Goal: Task Accomplishment & Management: Manage account settings

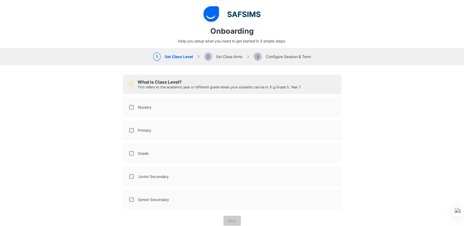
select select "**"
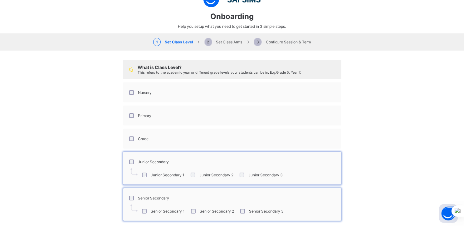
scroll to position [41, 0]
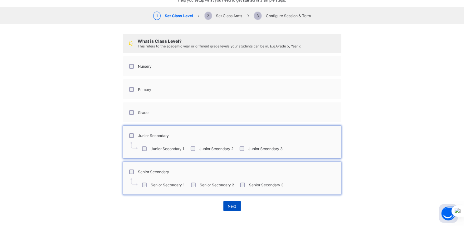
click at [230, 205] on span "Next" at bounding box center [232, 206] width 8 height 5
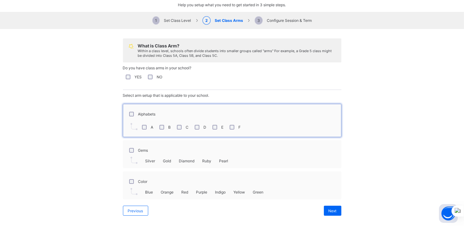
scroll to position [41, 0]
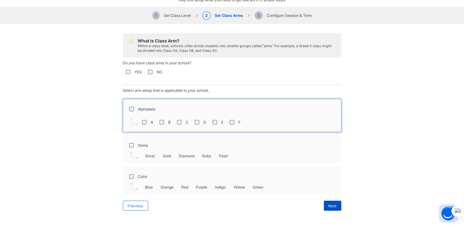
click at [329, 205] on span "Next" at bounding box center [332, 205] width 8 height 5
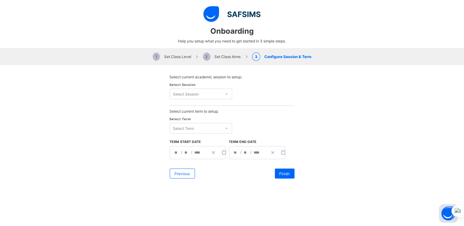
scroll to position [0, 0]
click at [225, 92] on icon at bounding box center [227, 94] width 4 height 6
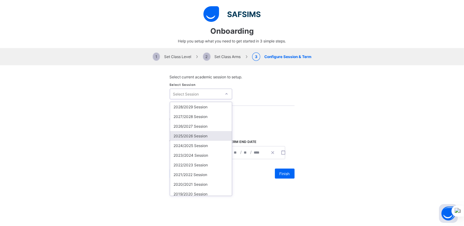
click at [188, 136] on div "2025/2026 Session" at bounding box center [201, 136] width 62 height 10
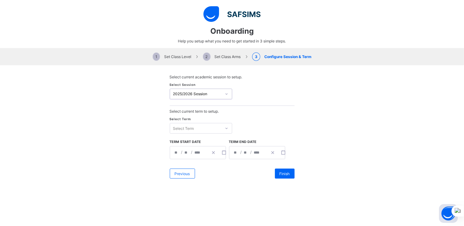
click at [194, 128] on div "Select Term" at bounding box center [195, 128] width 51 height 9
click at [185, 143] on div "1ST TERM" at bounding box center [201, 141] width 62 height 10
click at [222, 153] on icon "button" at bounding box center [224, 152] width 4 height 4
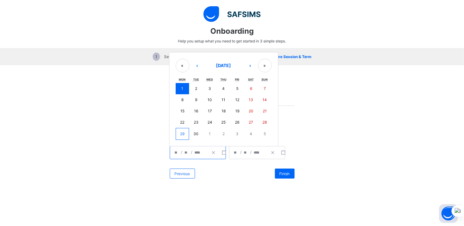
click at [180, 121] on abbr "22" at bounding box center [182, 122] width 4 height 5
type input "**********"
type input "**"
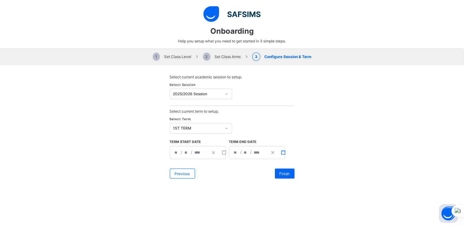
click at [281, 153] on rect "button" at bounding box center [282, 152] width 3 height 3
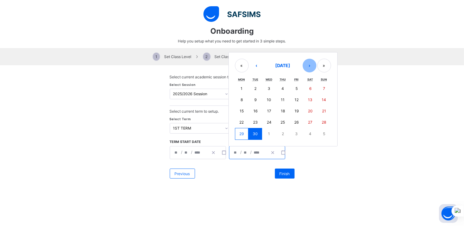
click at [307, 66] on button "›" at bounding box center [309, 66] width 14 height 14
click at [239, 112] on abbr "15" at bounding box center [241, 111] width 4 height 5
type input "**********"
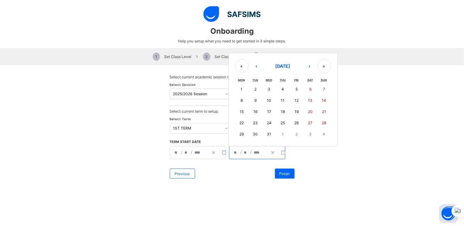
type input "**"
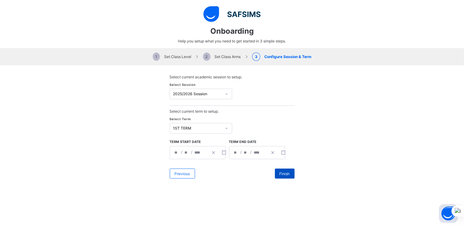
click at [283, 175] on span "Finish" at bounding box center [284, 173] width 10 height 5
click at [282, 173] on span "Finish" at bounding box center [284, 173] width 10 height 5
click at [181, 173] on span "Previous" at bounding box center [182, 173] width 15 height 5
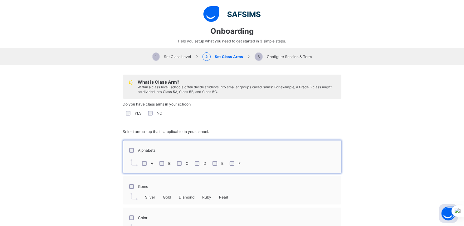
scroll to position [41, 0]
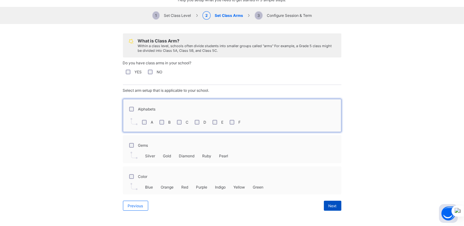
click at [334, 206] on div "Next" at bounding box center [332, 206] width 17 height 10
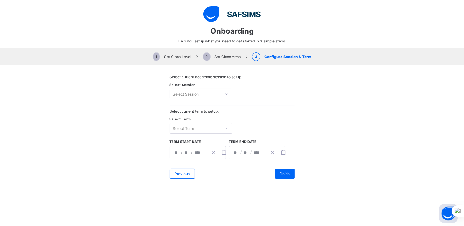
scroll to position [0, 0]
click at [225, 95] on icon at bounding box center [227, 94] width 4 height 6
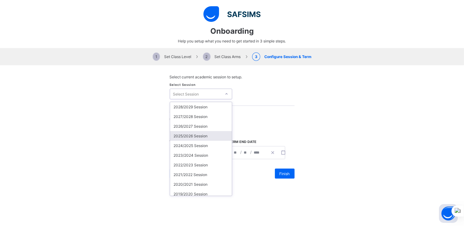
click at [191, 135] on div "2025/2026 Session" at bounding box center [201, 136] width 62 height 10
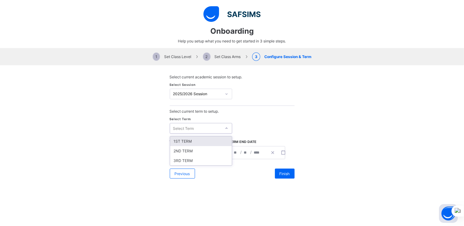
click at [197, 131] on div "Select Term" at bounding box center [195, 128] width 51 height 9
click at [190, 146] on div "2ND TERM" at bounding box center [201, 151] width 62 height 10
click at [199, 129] on div "2ND TERM" at bounding box center [197, 128] width 49 height 5
click at [192, 140] on div "1ST TERM" at bounding box center [201, 141] width 62 height 10
click at [222, 152] on icon "button" at bounding box center [224, 152] width 4 height 4
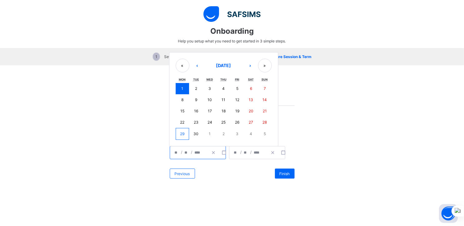
click at [182, 121] on button "22" at bounding box center [183, 122] width 14 height 11
type input "**********"
type input "**"
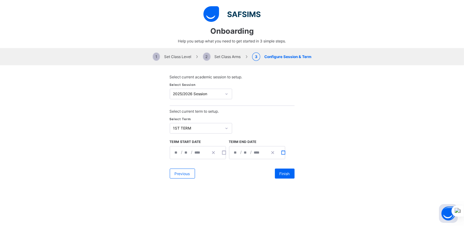
click at [281, 150] on icon "button" at bounding box center [283, 152] width 4 height 4
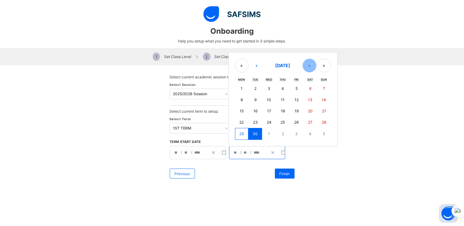
click at [307, 66] on button "›" at bounding box center [309, 66] width 14 height 14
click at [242, 110] on button "15" at bounding box center [242, 111] width 14 height 11
type input "**********"
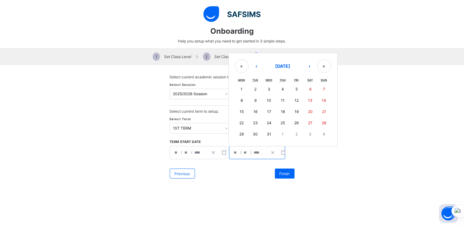
type input "**"
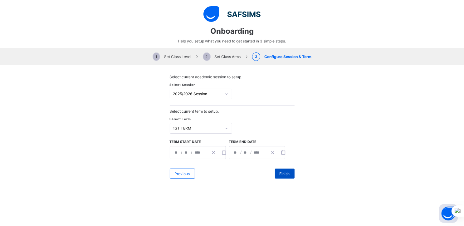
click at [281, 173] on span "Finish" at bounding box center [284, 173] width 10 height 5
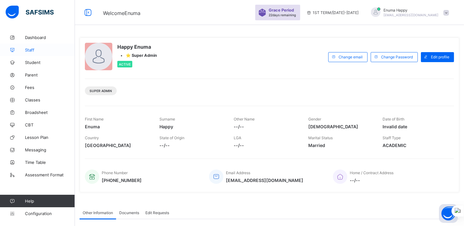
click at [27, 47] on span "Staff" at bounding box center [50, 49] width 50 height 5
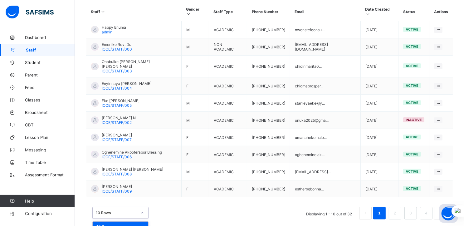
scroll to position [168, 0]
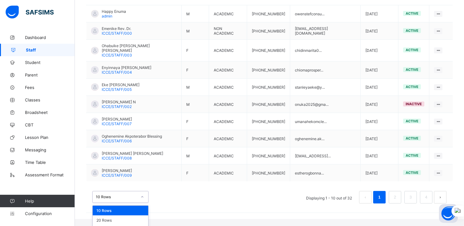
click at [134, 201] on div "option 10 Rows focused, 1 of 3. 3 results available. Use Up and Down to choose …" at bounding box center [120, 197] width 56 height 12
click at [121, 225] on div "50 Rows" at bounding box center [121, 230] width 56 height 10
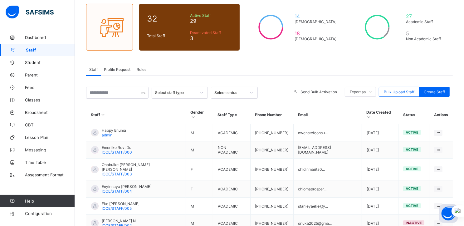
scroll to position [0, 0]
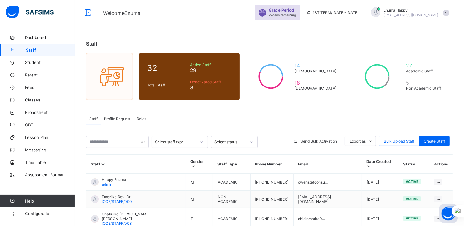
click at [107, 141] on input "text" at bounding box center [117, 142] width 62 height 12
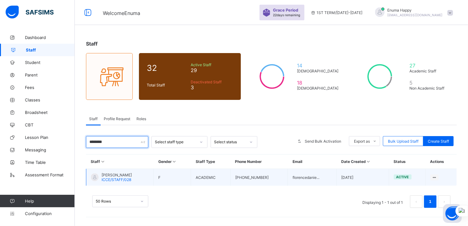
type input "********"
click at [125, 176] on span "Onumajuru Florence A" at bounding box center [117, 174] width 30 height 5
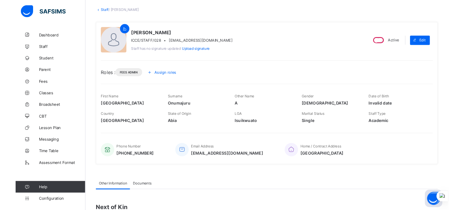
scroll to position [32, 0]
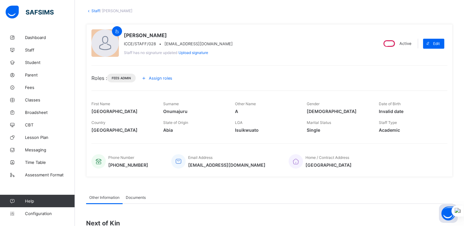
click at [161, 76] on span "Assign roles" at bounding box center [160, 78] width 23 height 5
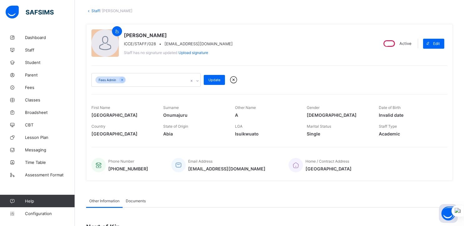
click at [168, 80] on div "Fees Admin" at bounding box center [140, 79] width 97 height 13
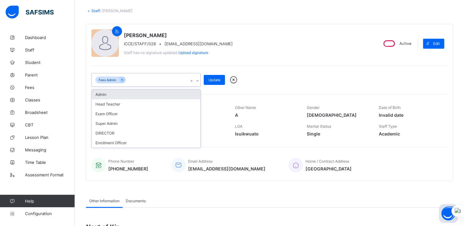
click at [115, 92] on div "Admin" at bounding box center [146, 94] width 109 height 10
click at [122, 79] on icon at bounding box center [121, 80] width 3 height 4
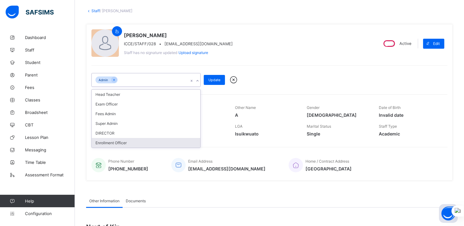
click at [119, 142] on div "Enrollment Officer" at bounding box center [146, 143] width 109 height 10
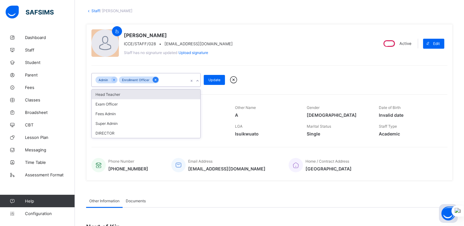
click at [157, 80] on icon at bounding box center [155, 80] width 3 height 4
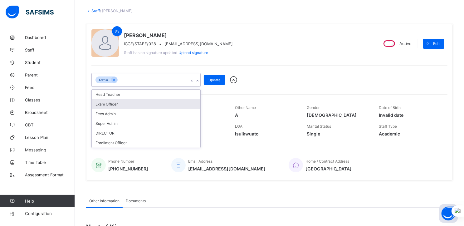
click at [273, 71] on div "option Enrollment Officer, deselected. option Exam Officer focused, 3 of 7. 6 r…" at bounding box center [269, 76] width 356 height 22
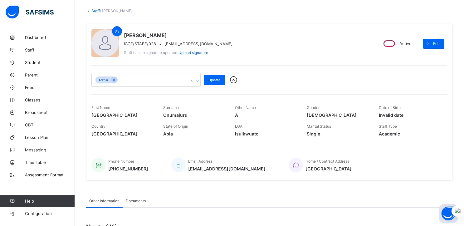
click at [164, 81] on div "Admin" at bounding box center [140, 79] width 97 height 13
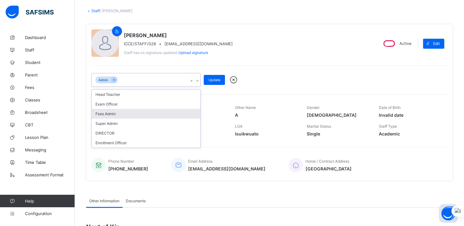
click at [107, 115] on div "Fees Admin" at bounding box center [146, 114] width 109 height 10
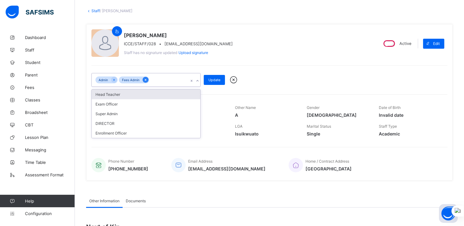
click at [147, 80] on icon at bounding box center [145, 80] width 3 height 4
click at [215, 78] on span "Update" at bounding box center [214, 80] width 12 height 4
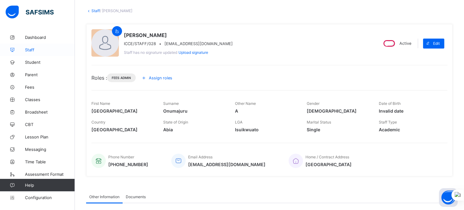
click at [27, 47] on span "Staff" at bounding box center [50, 49] width 50 height 5
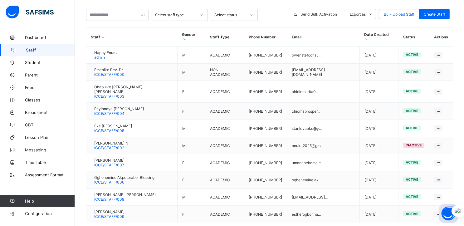
scroll to position [152, 0]
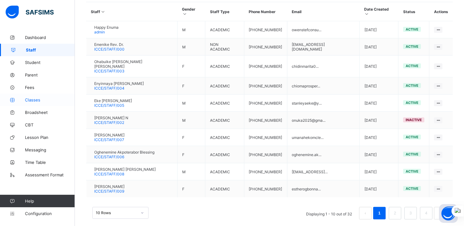
click at [33, 101] on span "Classes" at bounding box center [50, 99] width 50 height 5
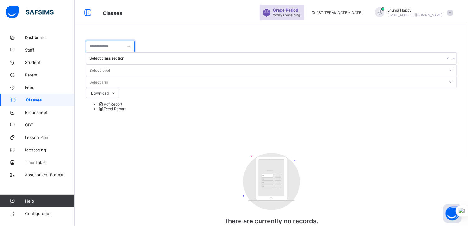
click at [135, 47] on input "text" at bounding box center [110, 47] width 49 height 12
click at [33, 101] on span "Classes" at bounding box center [50, 99] width 49 height 5
click at [32, 99] on span "Classes" at bounding box center [50, 99] width 49 height 5
click at [34, 36] on span "Dashboard" at bounding box center [50, 37] width 50 height 5
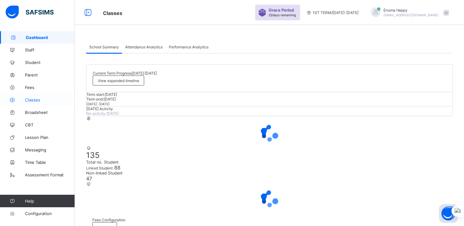
click at [33, 98] on span "Classes" at bounding box center [50, 99] width 50 height 5
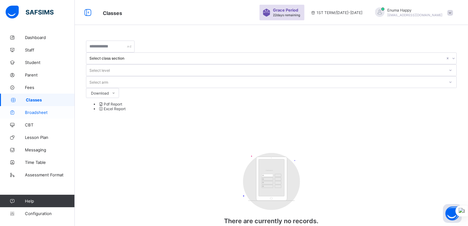
click at [35, 112] on span "Broadsheet" at bounding box center [50, 112] width 50 height 5
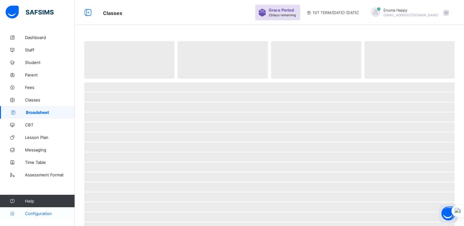
click at [39, 214] on span "Configuration" at bounding box center [50, 213] width 50 height 5
click at [36, 213] on span "Configuration" at bounding box center [50, 213] width 50 height 5
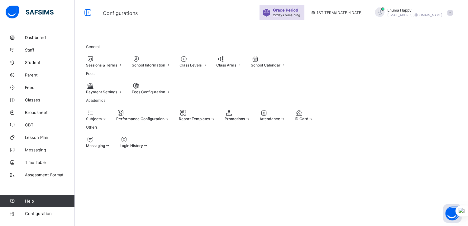
click at [112, 65] on span "Sessions & Terms" at bounding box center [101, 65] width 31 height 5
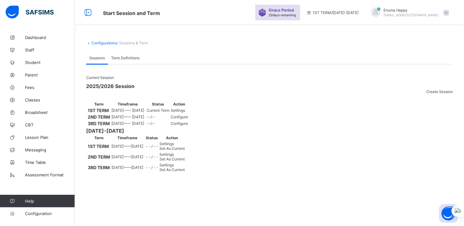
click at [188, 126] on span "Configure" at bounding box center [179, 123] width 17 height 5
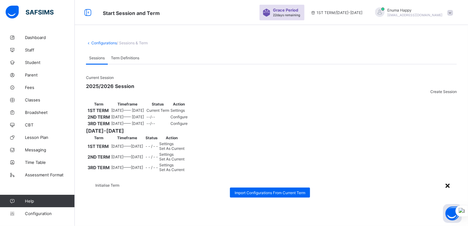
click at [445, 180] on div "×" at bounding box center [448, 185] width 6 height 11
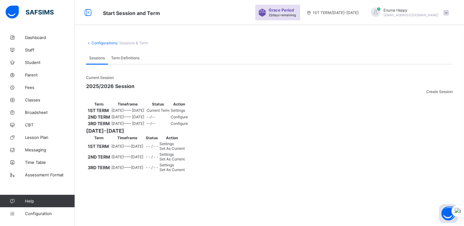
click at [170, 126] on td "--/--" at bounding box center [157, 123] width 23 height 6
click at [188, 126] on span "Configure" at bounding box center [179, 123] width 17 height 5
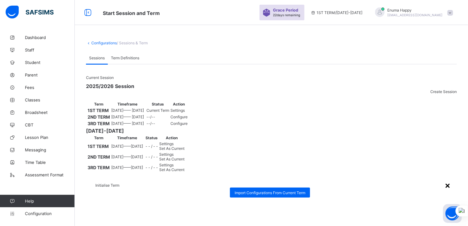
click at [445, 180] on div "×" at bounding box center [448, 185] width 6 height 11
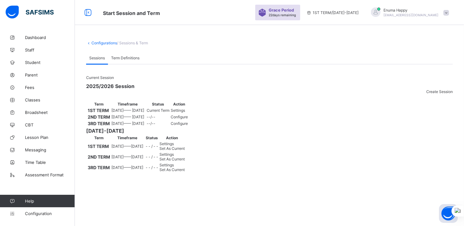
click at [121, 57] on span "Term Definitions" at bounding box center [125, 58] width 28 height 5
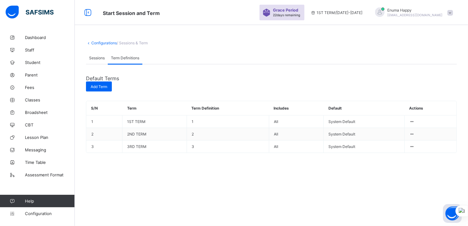
click at [95, 58] on span "Sessions" at bounding box center [97, 58] width 16 height 5
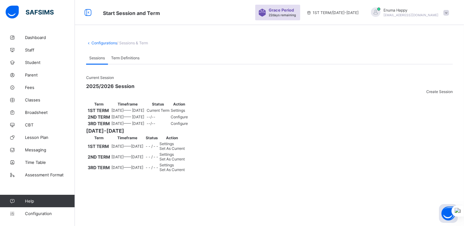
click at [108, 126] on span "3RD TERM" at bounding box center [99, 123] width 22 height 5
click at [106, 113] on span "1ST TERM" at bounding box center [98, 110] width 21 height 5
click at [185, 113] on span "Settings" at bounding box center [178, 110] width 14 height 5
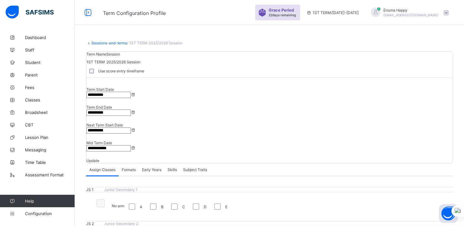
click at [105, 42] on link "Sessions-and-terms" at bounding box center [109, 43] width 36 height 5
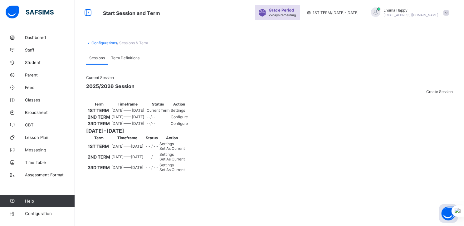
scroll to position [77, 0]
click at [185, 172] on span "Set As Current" at bounding box center [171, 169] width 25 height 5
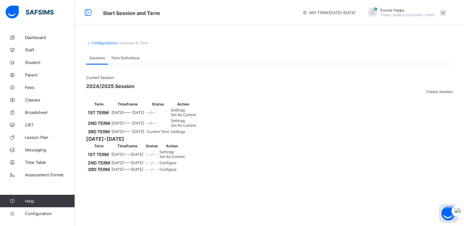
scroll to position [0, 0]
click at [288, 89] on div at bounding box center [269, 89] width 366 height 0
click at [34, 99] on span "Classes" at bounding box center [50, 99] width 50 height 5
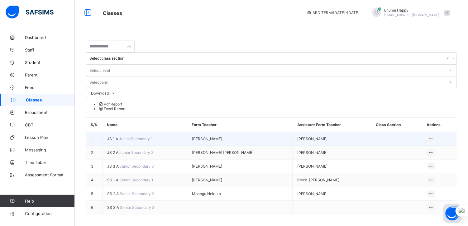
click at [112, 136] on span "JS 1 A" at bounding box center [113, 138] width 12 height 5
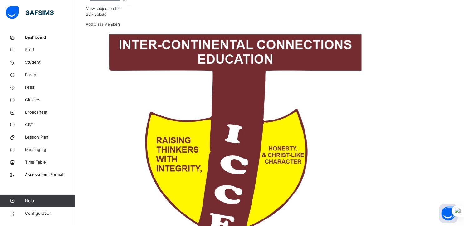
scroll to position [132, 0]
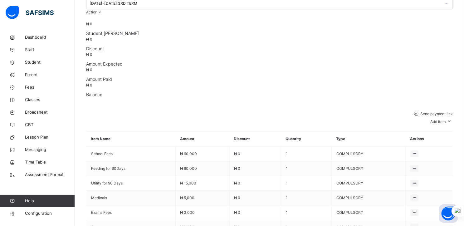
scroll to position [132, 0]
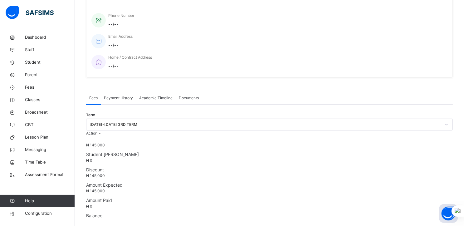
click at [114, 95] on span "Payment History" at bounding box center [118, 98] width 29 height 6
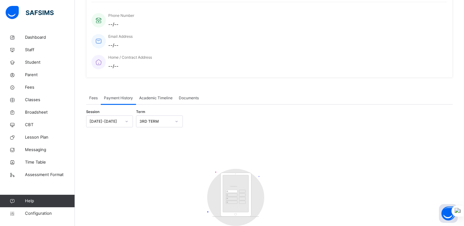
scroll to position [79, 0]
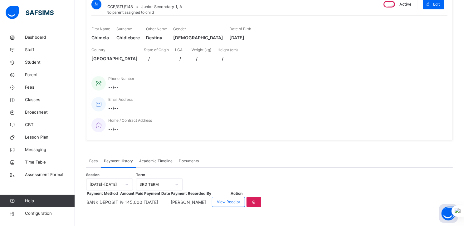
click at [155, 158] on span "Academic Timeline" at bounding box center [155, 161] width 33 height 6
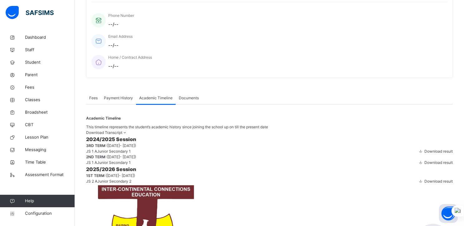
scroll to position [195, 0]
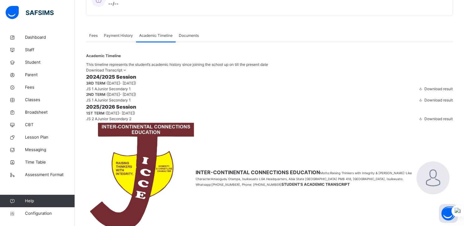
click at [430, 102] on span "Download result" at bounding box center [438, 100] width 28 height 5
click at [428, 91] on span "Download result" at bounding box center [438, 88] width 28 height 5
click at [29, 73] on span "Parent" at bounding box center [50, 75] width 50 height 6
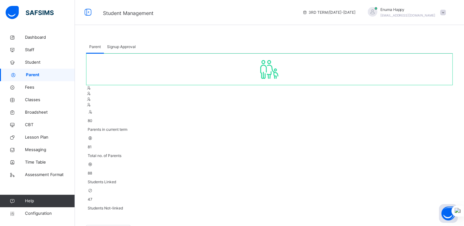
scroll to position [73, 0]
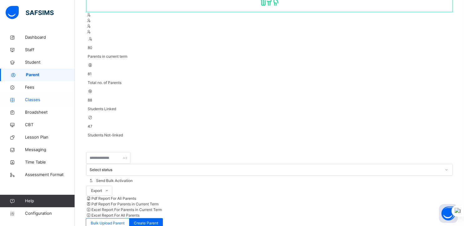
click at [33, 99] on span "Classes" at bounding box center [50, 100] width 50 height 6
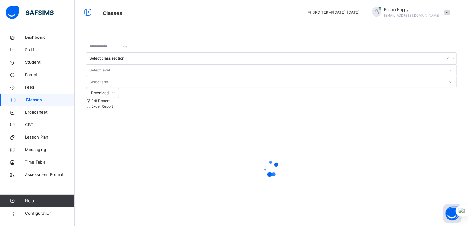
click at [112, 109] on div at bounding box center [271, 168] width 371 height 118
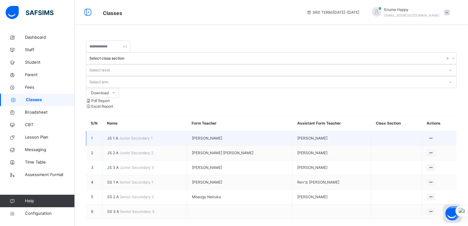
click at [111, 136] on span "JS 1 A" at bounding box center [113, 138] width 12 height 5
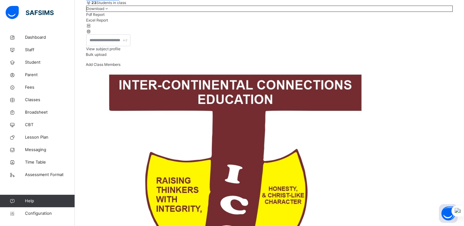
scroll to position [71, 0]
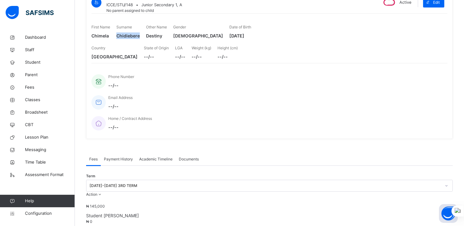
drag, startPoint x: 165, startPoint y: 51, endPoint x: 190, endPoint y: 50, distance: 25.3
click at [140, 39] on span "Chidiebere" at bounding box center [127, 35] width 23 height 7
copy span "Chidiebere"
click at [35, 62] on span "Student" at bounding box center [50, 62] width 50 height 6
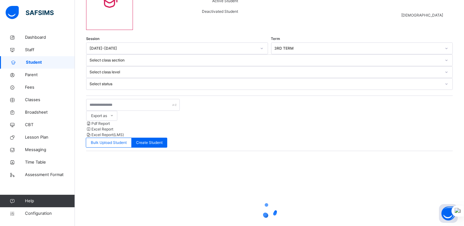
scroll to position [51, 0]
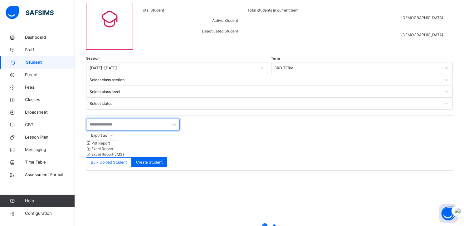
click at [106, 118] on input "text" at bounding box center [133, 124] width 94 height 12
paste input "**********"
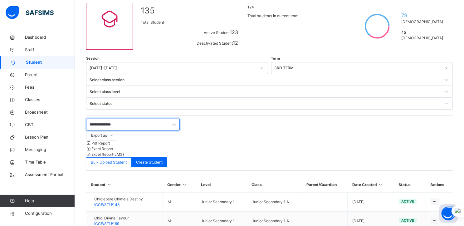
type input "**********"
click at [31, 73] on span "Parent" at bounding box center [50, 75] width 50 height 6
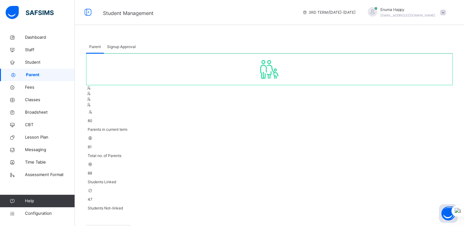
select select "**"
type input "*********"
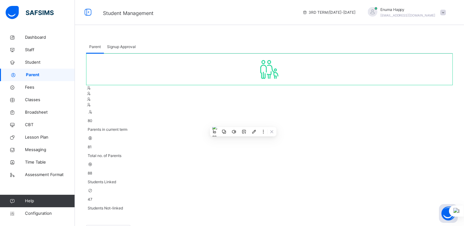
paste input "*********"
type input "*********"
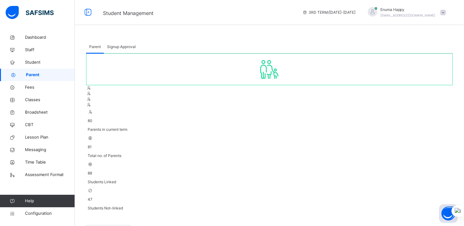
type input "*"
type input "*****"
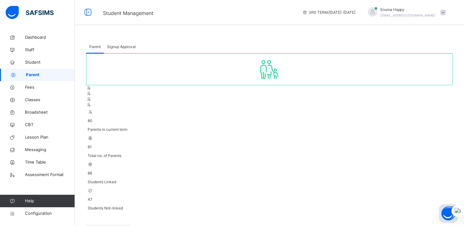
type input "**********"
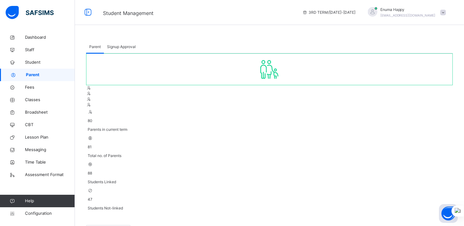
scroll to position [57, 0]
type input "**********"
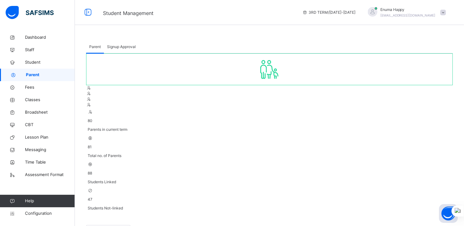
type input "********"
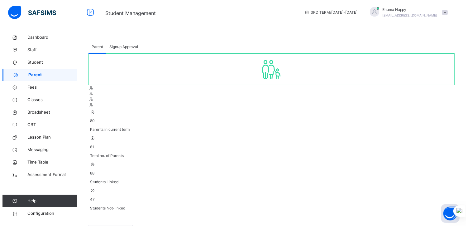
scroll to position [200, 0]
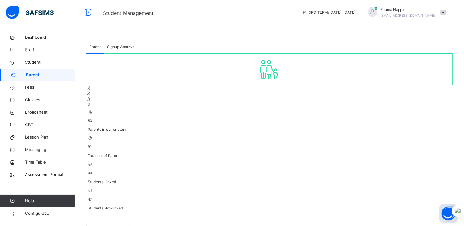
type textarea "**********"
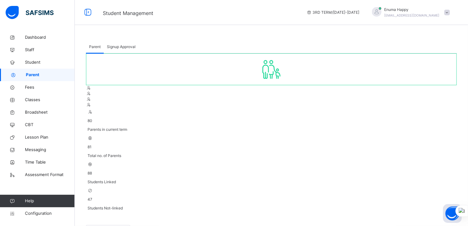
scroll to position [12, 0]
type input "*****"
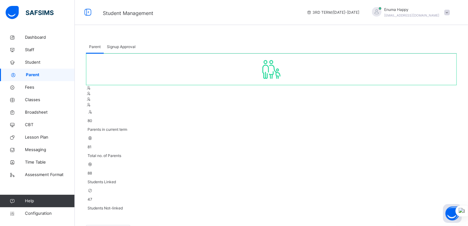
scroll to position [226, 0]
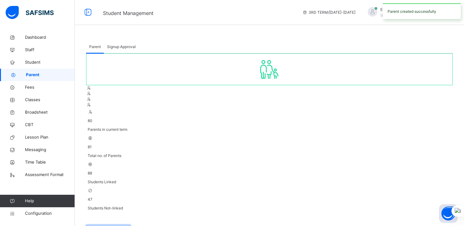
type input "*****"
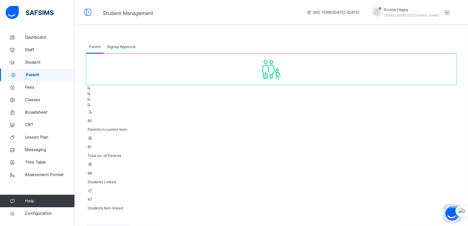
type input "********"
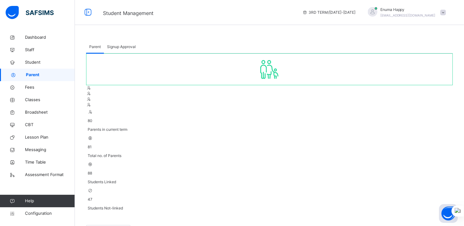
click at [233, 20] on div "Student Management 3RD TERM / 2024-2025 Enuma Happy owenstefconsult@gmail.com" at bounding box center [232, 12] width 464 height 25
drag, startPoint x: 174, startPoint y: 170, endPoint x: 223, endPoint y: 170, distance: 49.6
copy td "ngozichidebere@gmail.com"
click at [445, 13] on span at bounding box center [443, 13] width 6 height 6
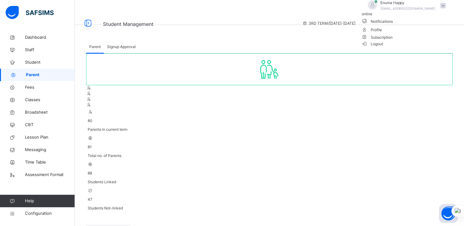
click at [440, 11] on div "Enuma Happy owenstefconsult@gmail.com" at bounding box center [404, 5] width 87 height 11
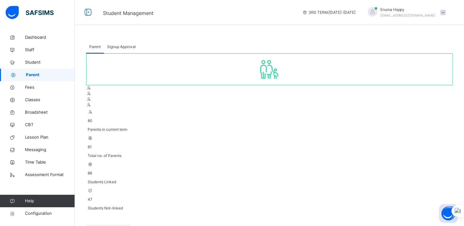
click at [440, 11] on div "Enuma Happy owenstefconsult@gmail.com" at bounding box center [404, 12] width 87 height 11
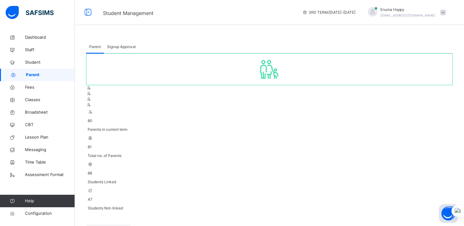
click at [444, 13] on div "Enuma Happy owenstefconsult@gmail.com" at bounding box center [404, 12] width 87 height 11
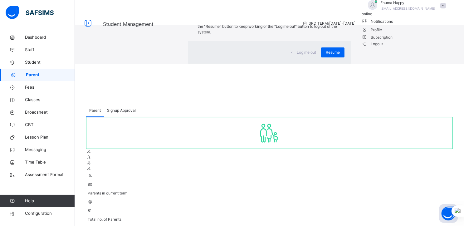
click at [239, 64] on div "Log me out Resume" at bounding box center [269, 52] width 162 height 22
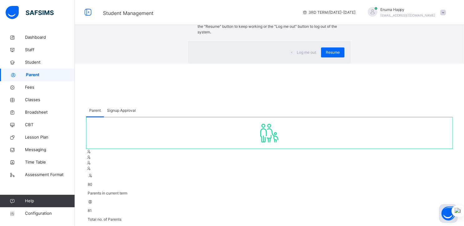
click at [247, 12] on h2 "Idle Mode" at bounding box center [268, 9] width 143 height 6
click at [326, 55] on span "Resume" at bounding box center [333, 53] width 14 height 6
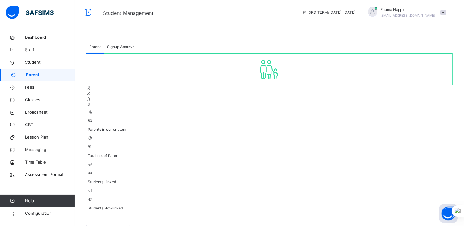
click at [446, 12] on span at bounding box center [443, 13] width 6 height 6
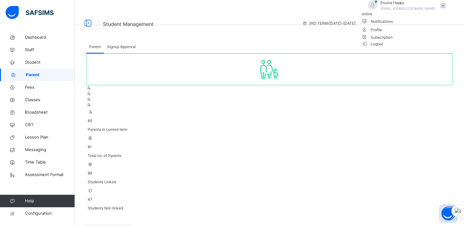
click at [383, 47] on span "Logout" at bounding box center [372, 44] width 22 height 7
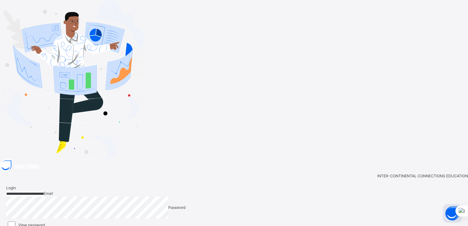
click at [44, 191] on input "**********" at bounding box center [24, 194] width 37 height 6
paste input "email"
click at [44, 191] on input "**********" at bounding box center [24, 194] width 37 height 6
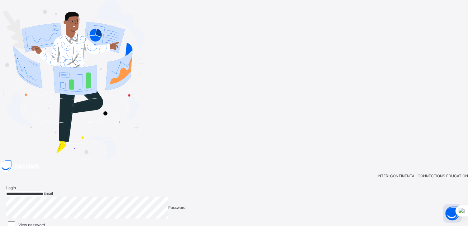
type input "**********"
click at [16, 185] on span "Login" at bounding box center [11, 187] width 10 height 5
click at [438, 160] on div "**********" at bounding box center [234, 226] width 468 height 132
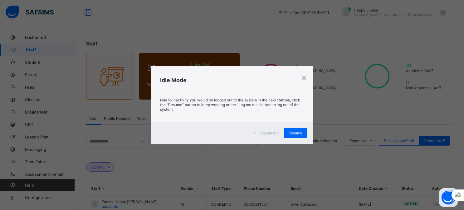
scroll to position [76, 0]
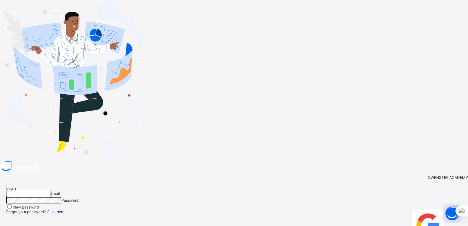
type input "**********"
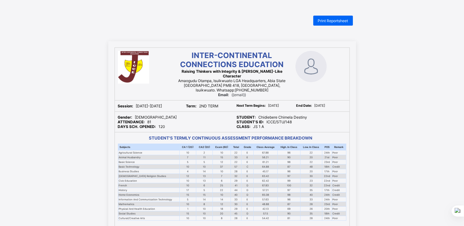
click at [429, 48] on div "INTER-CONTINENTAL CONNECTIONS EDUCATION Raising Thinkers with Integrity & [PERS…" at bounding box center [232, 214] width 464 height 346
click at [389, 98] on div "INTER-CONTINENTAL CONNECTIONS EDUCATION Raising Thinkers with Integrity & Chris…" at bounding box center [232, 214] width 464 height 346
click at [328, 20] on span "Print Reportsheet" at bounding box center [333, 20] width 30 height 5
click at [335, 20] on span "Print Reportsheet" at bounding box center [333, 20] width 30 height 5
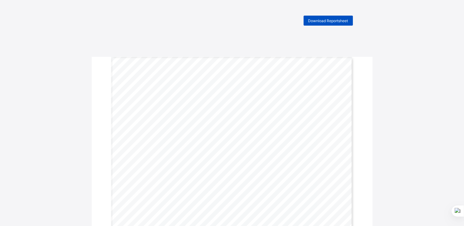
click at [329, 18] on span "Download Reportsheet" at bounding box center [328, 20] width 40 height 5
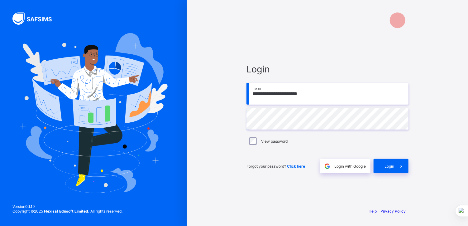
type input "**********"
click at [314, 65] on span "Login" at bounding box center [328, 69] width 162 height 11
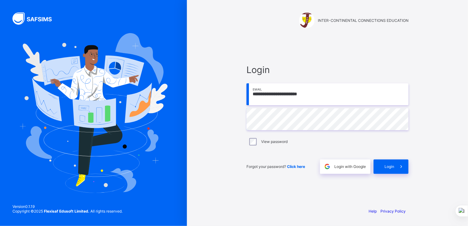
click at [452, 124] on div "**********" at bounding box center [327, 113] width 281 height 226
click at [388, 165] on span "Login" at bounding box center [390, 166] width 10 height 5
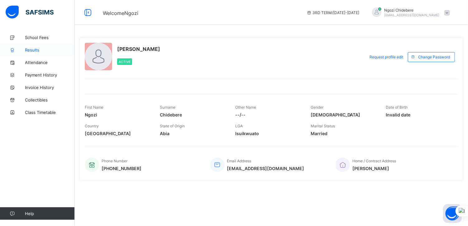
click at [29, 48] on span "Results" at bounding box center [50, 49] width 50 height 5
